Goal: Information Seeking & Learning: Learn about a topic

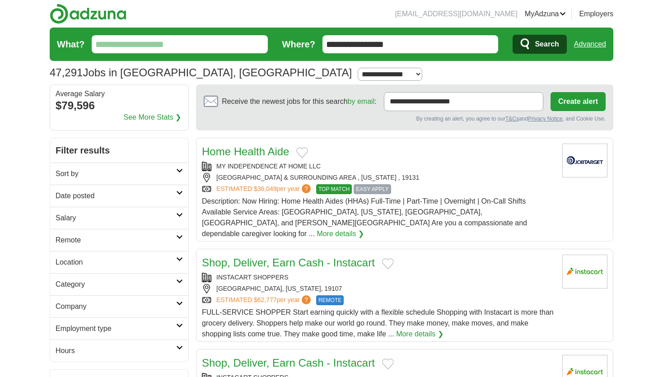
click at [413, 44] on input "**********" at bounding box center [410, 44] width 176 height 18
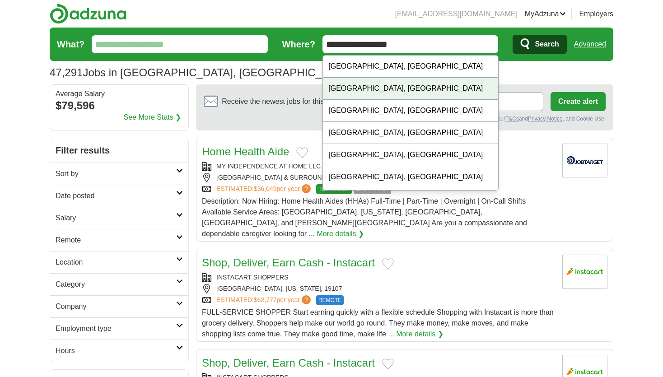
click at [361, 91] on div "Philadelphia, PA" at bounding box center [410, 89] width 175 height 22
type input "**********"
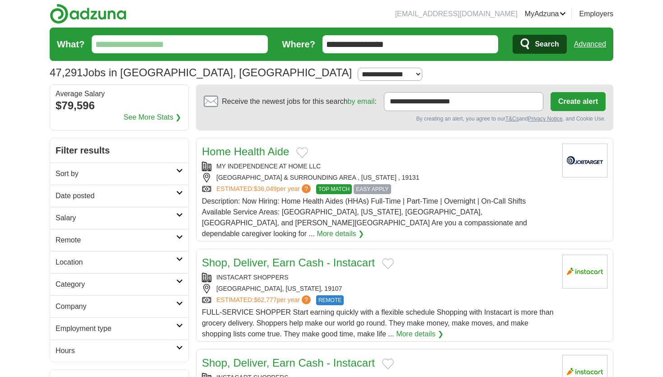
click at [75, 214] on h2 "Salary" at bounding box center [116, 218] width 121 height 11
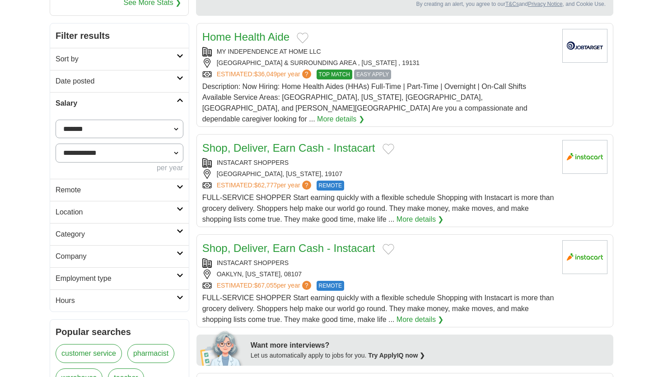
click at [96, 126] on select "**********" at bounding box center [120, 129] width 128 height 19
select select "*****"
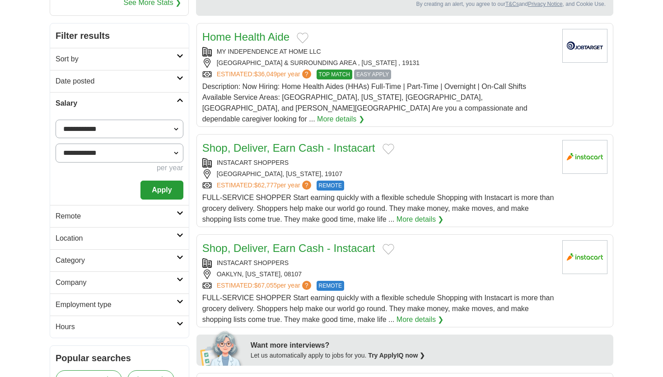
click at [152, 185] on button "Apply" at bounding box center [161, 190] width 42 height 19
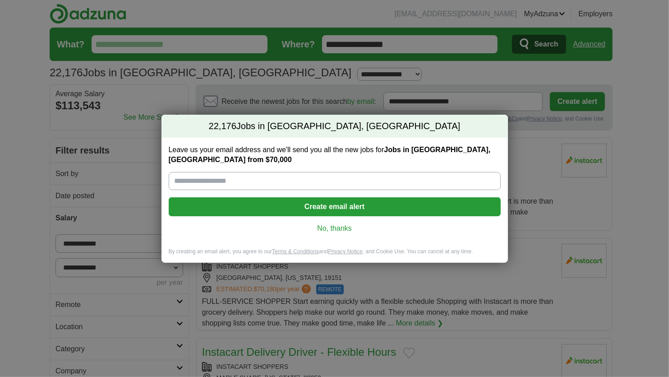
click at [332, 225] on link "No, thanks" at bounding box center [335, 228] width 318 height 10
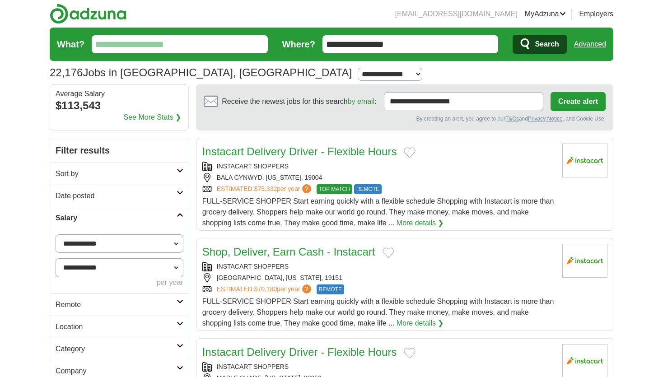
scroll to position [78, 0]
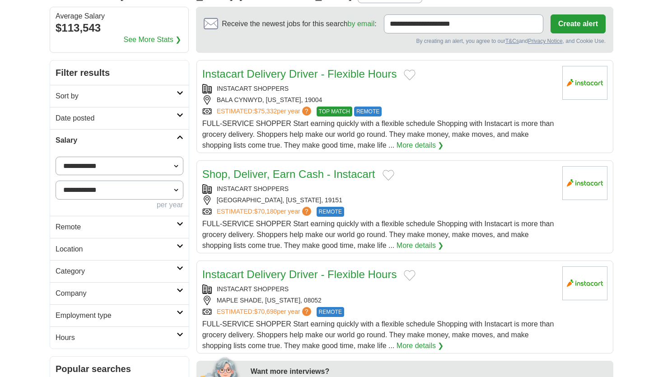
click at [83, 249] on h2 "Location" at bounding box center [116, 249] width 121 height 11
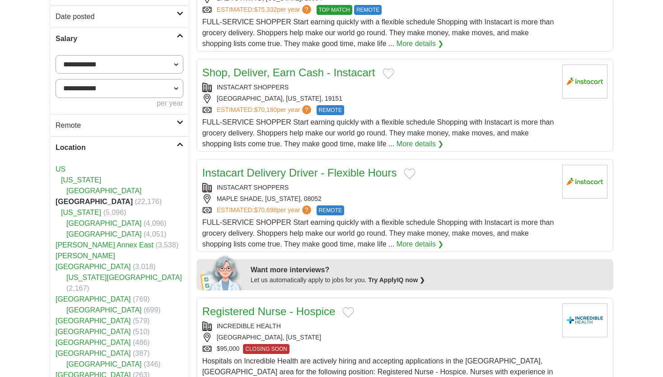
scroll to position [184, 0]
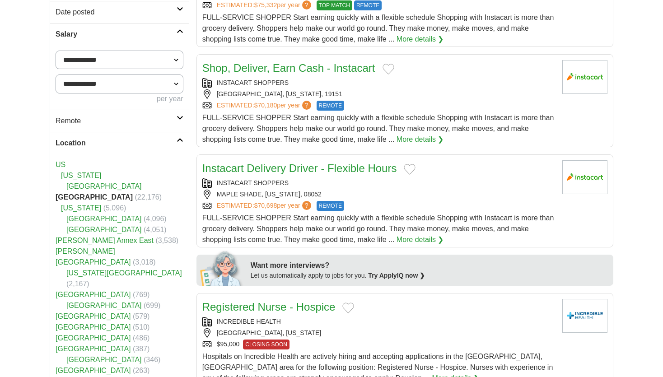
click at [75, 142] on h2 "Location" at bounding box center [116, 143] width 121 height 11
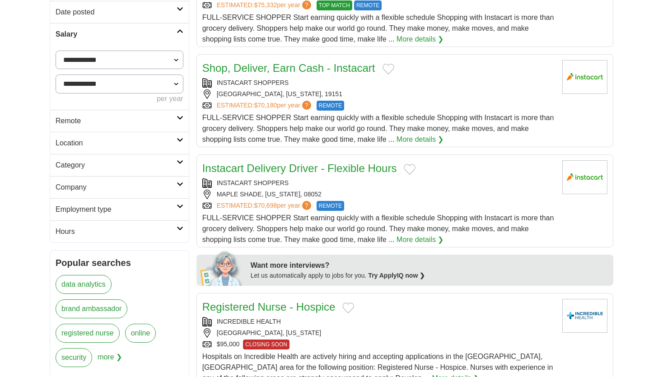
click at [74, 204] on h2 "Employment type" at bounding box center [116, 209] width 121 height 11
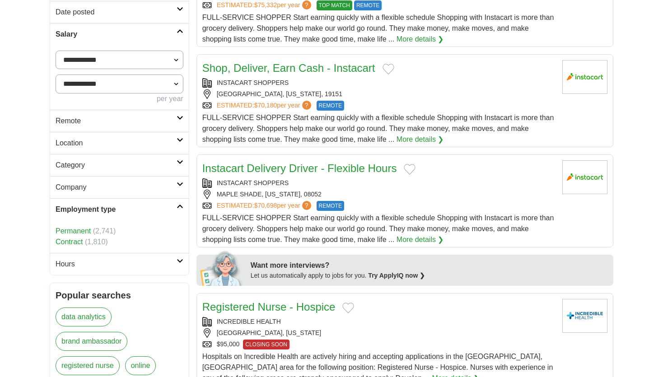
click at [69, 230] on link "Permanent" at bounding box center [73, 231] width 35 height 8
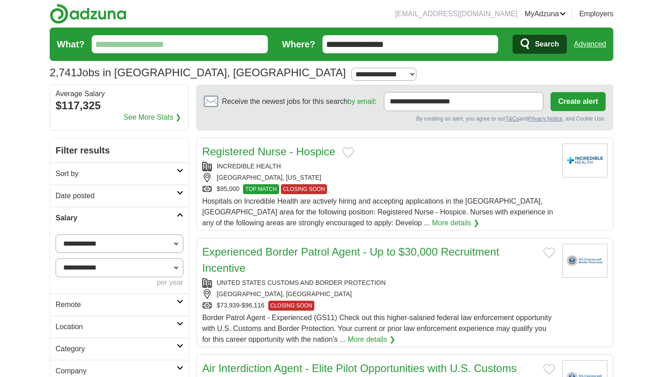
scroll to position [203, 0]
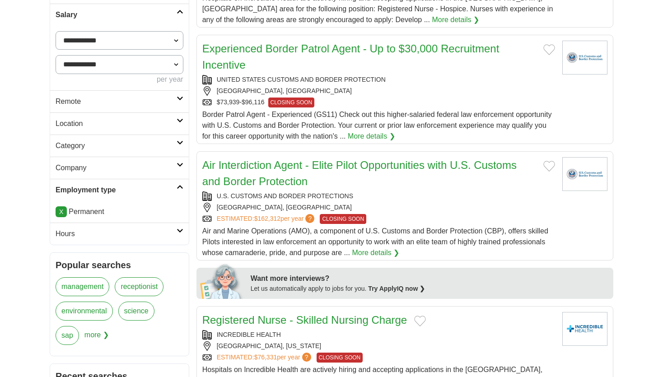
click at [182, 228] on icon at bounding box center [179, 230] width 7 height 5
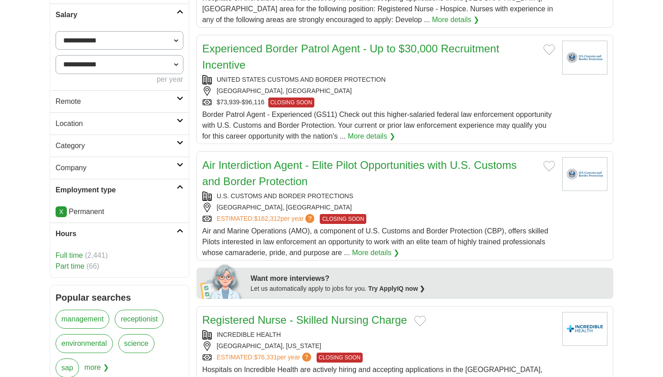
click at [62, 254] on link "Full time" at bounding box center [69, 255] width 27 height 8
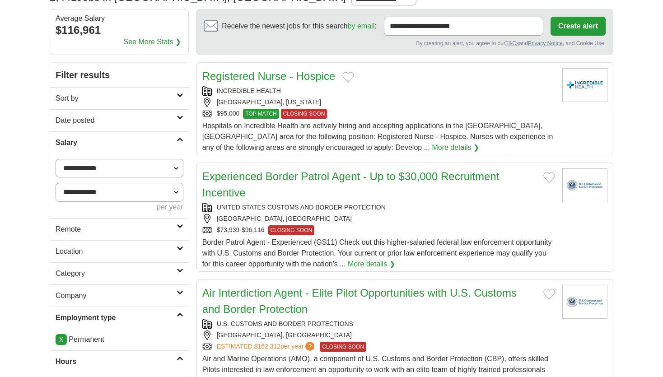
scroll to position [70, 0]
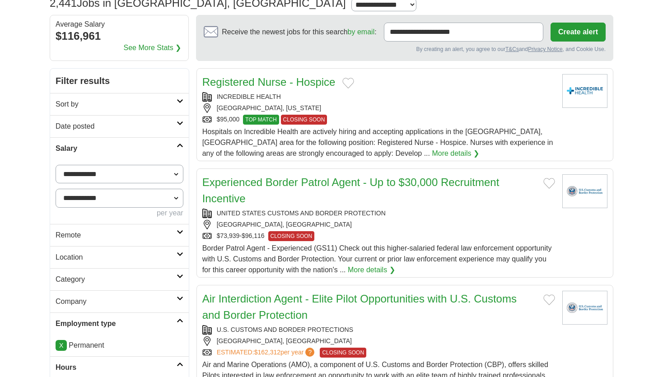
click at [84, 276] on h2 "Category" at bounding box center [116, 279] width 121 height 11
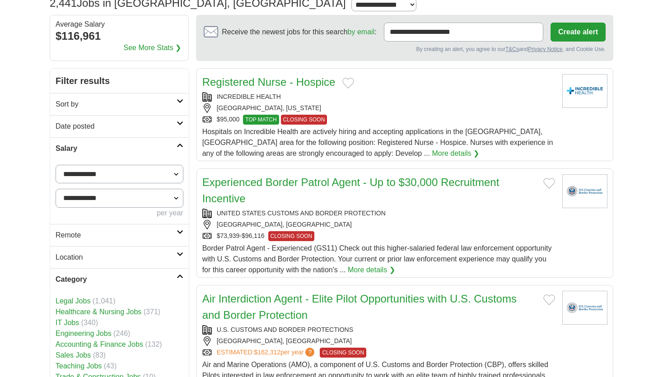
scroll to position [151, 0]
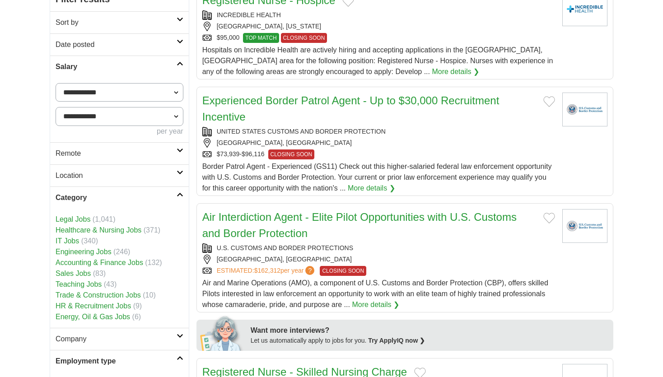
click at [66, 195] on h2 "Category" at bounding box center [116, 197] width 121 height 11
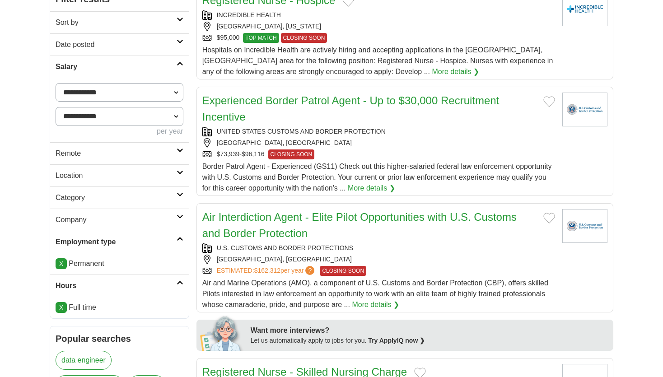
click at [76, 172] on h2 "Location" at bounding box center [116, 175] width 121 height 11
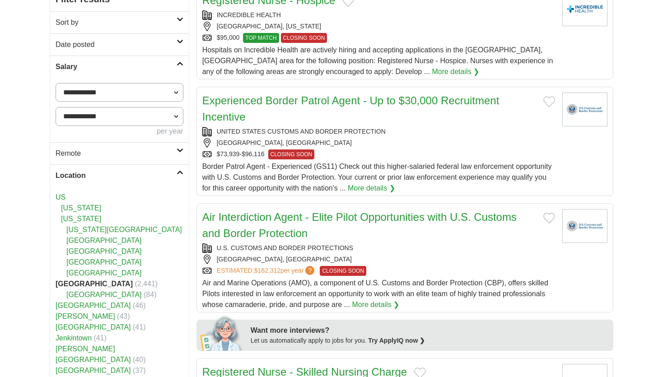
click at [76, 172] on h2 "Location" at bounding box center [116, 175] width 121 height 11
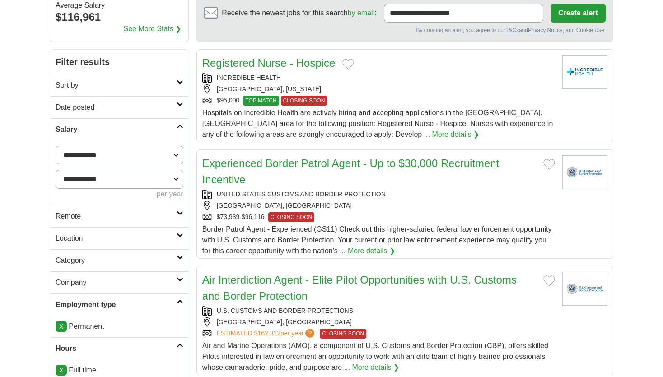
scroll to position [88, 0]
click at [93, 111] on h2 "Date posted" at bounding box center [116, 107] width 121 height 11
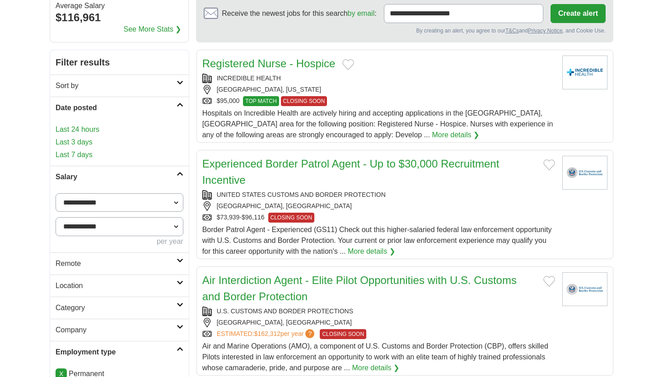
click at [93, 106] on h2 "Date posted" at bounding box center [116, 107] width 121 height 11
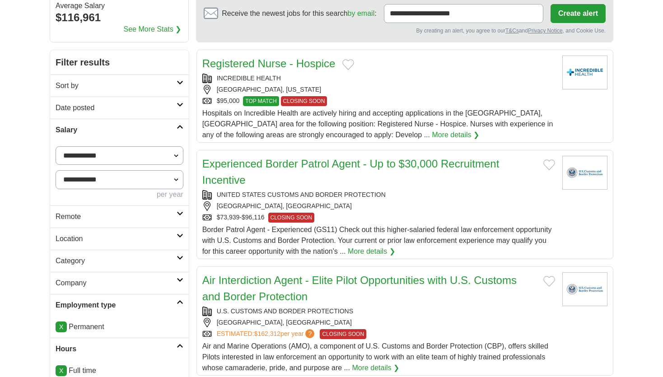
click at [97, 211] on h2 "Remote" at bounding box center [116, 216] width 121 height 11
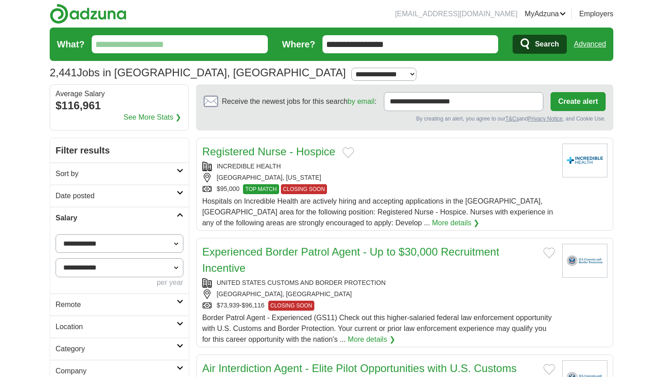
click at [157, 49] on input "What?" at bounding box center [180, 44] width 176 height 18
type input "*********"
click at [512, 35] on button "Search" at bounding box center [539, 44] width 54 height 19
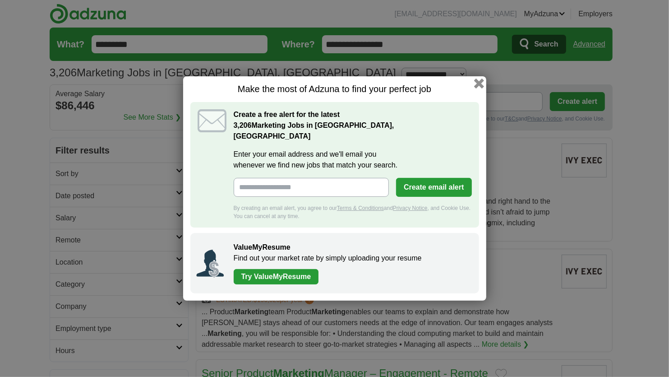
click at [484, 88] on button "button" at bounding box center [479, 84] width 10 height 10
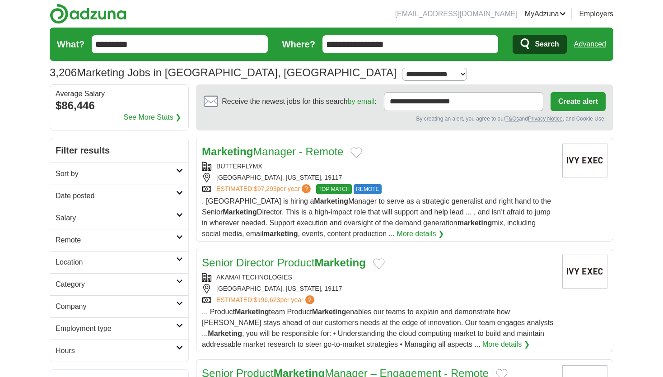
click at [0, 0] on link "Resumes" at bounding box center [0, 0] width 0 height 0
